Goal: Task Accomplishment & Management: Complete application form

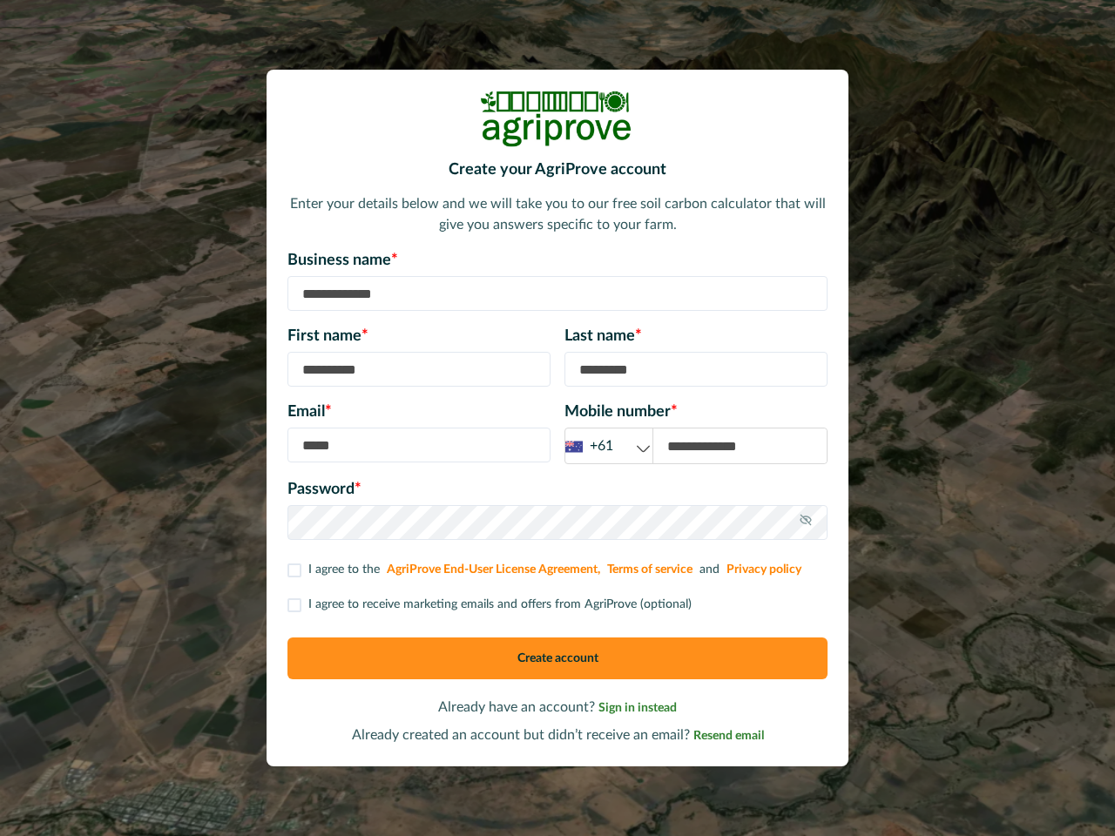
click at [557, 418] on div "Email * Mobile number * +61 +61 +44 +1" at bounding box center [557, 433] width 540 height 64
click at [609, 446] on div "+61" at bounding box center [608, 446] width 87 height 22
click at [805, 522] on icon at bounding box center [805, 520] width 14 height 14
click at [488, 604] on p "I agree to receive marketing emails and offers from AgriProve (optional)" at bounding box center [499, 605] width 383 height 18
click at [557, 658] on button "Create account" at bounding box center [557, 658] width 540 height 42
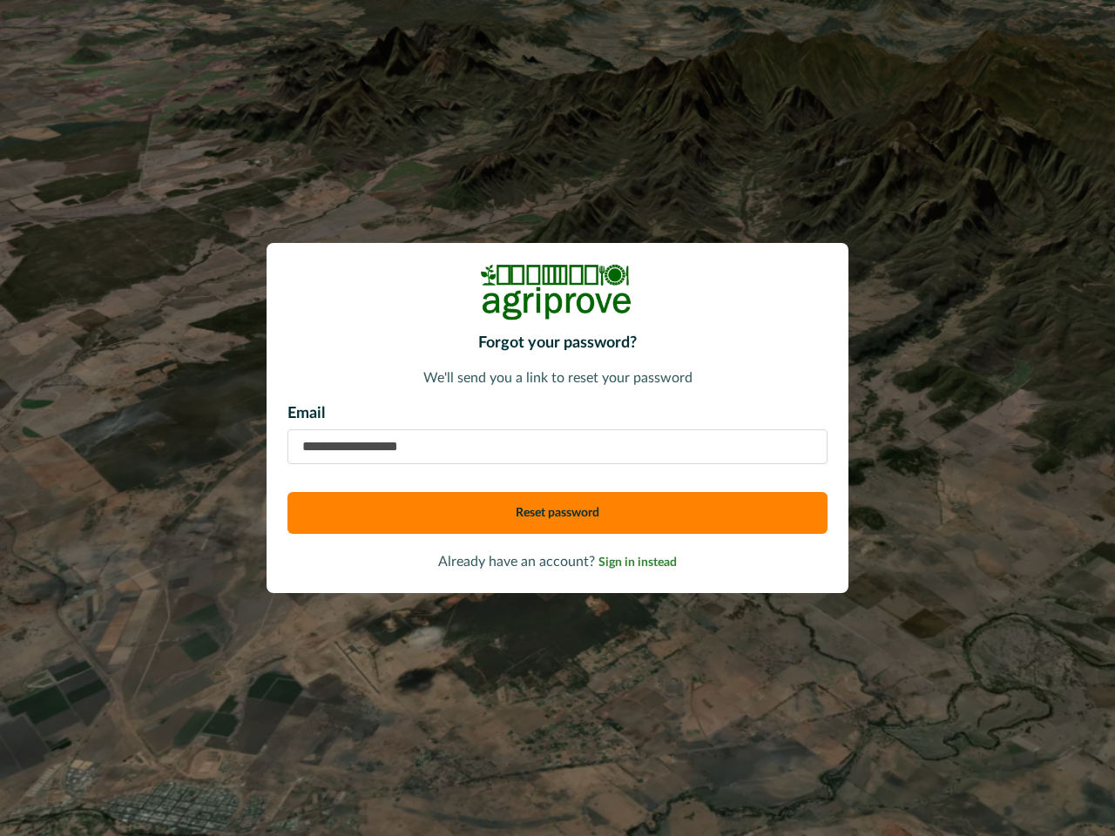
click at [557, 418] on p "Email" at bounding box center [557, 414] width 540 height 24
click at [557, 513] on button "Reset password" at bounding box center [557, 513] width 540 height 42
